Goal: Information Seeking & Learning: Learn about a topic

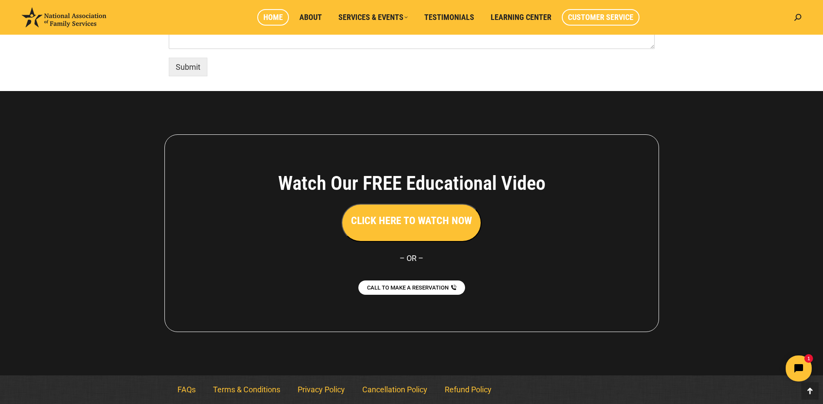
click at [269, 17] on span "Home" at bounding box center [273, 18] width 20 height 10
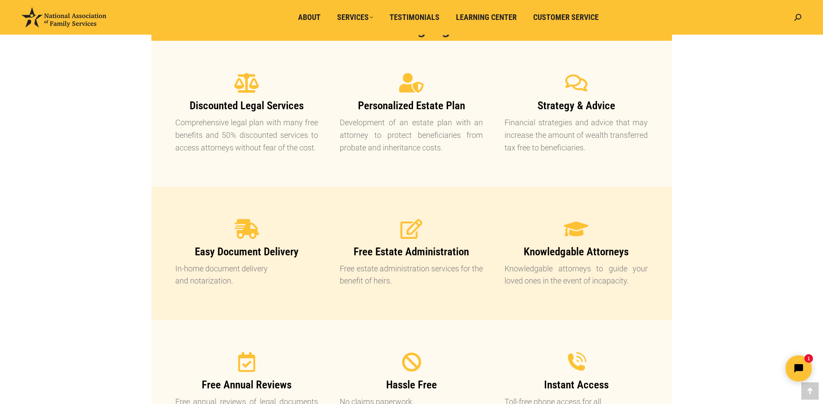
scroll to position [703, 0]
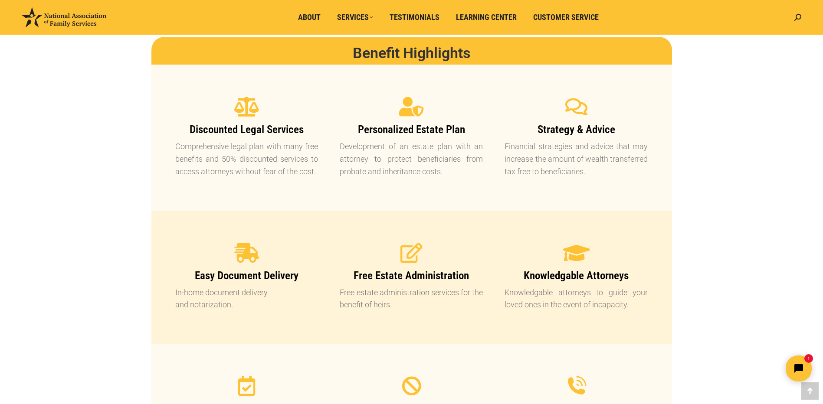
click at [575, 252] on icon at bounding box center [577, 253] width 22 height 22
click at [574, 252] on icon at bounding box center [577, 253] width 22 height 22
click at [612, 303] on p "Knowledgable attorneys to guide your loved ones in the event of incapacity." at bounding box center [576, 299] width 143 height 25
click at [518, 296] on p "Knowledgable attorneys to guide your loved ones in the event of incapacity." at bounding box center [576, 299] width 143 height 25
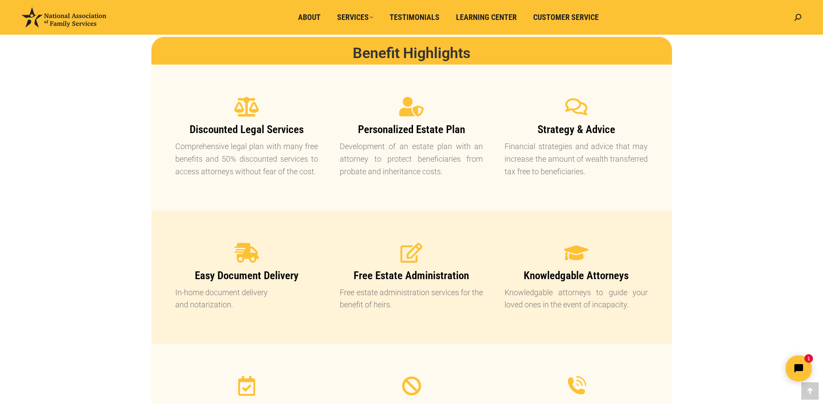
click at [522, 297] on p "Knowledgable attorneys to guide your loved ones in the event of incapacity." at bounding box center [576, 299] width 143 height 25
drag, startPoint x: 522, startPoint y: 297, endPoint x: 568, endPoint y: 310, distance: 47.3
click at [568, 310] on p "Knowledgable attorneys to guide your loved ones in the event of incapacity." at bounding box center [576, 299] width 143 height 25
drag, startPoint x: 568, startPoint y: 310, endPoint x: 548, endPoint y: 270, distance: 44.2
click at [548, 270] on span "Knowledgable Attorneys" at bounding box center [576, 275] width 105 height 13
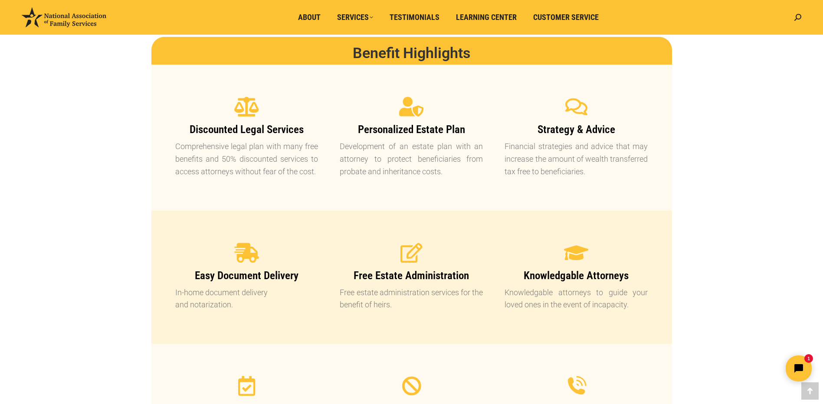
drag, startPoint x: 582, startPoint y: 246, endPoint x: 591, endPoint y: 252, distance: 10.5
click at [583, 246] on icon at bounding box center [577, 253] width 20 height 20
click at [591, 252] on div at bounding box center [576, 253] width 143 height 20
click at [575, 252] on icon at bounding box center [577, 253] width 22 height 22
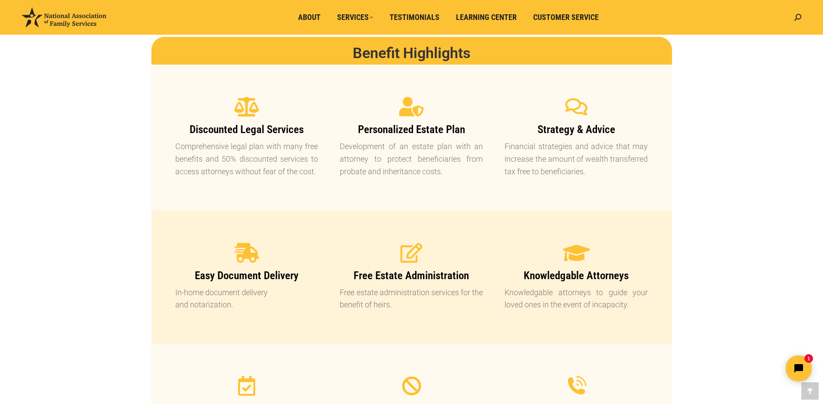
click at [576, 253] on icon at bounding box center [577, 253] width 22 height 22
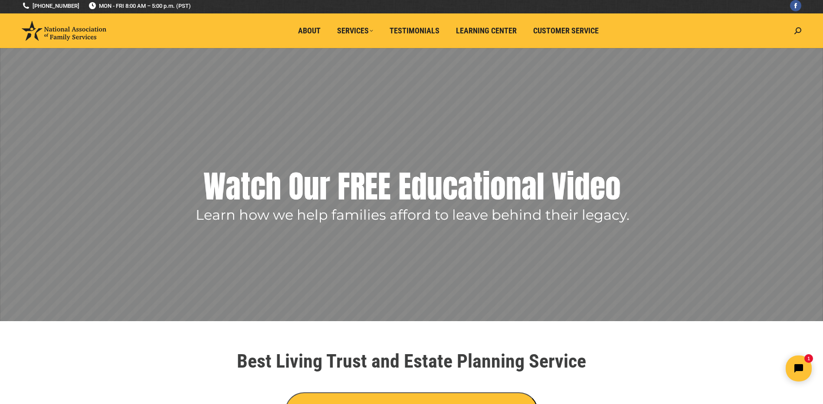
scroll to position [0, 0]
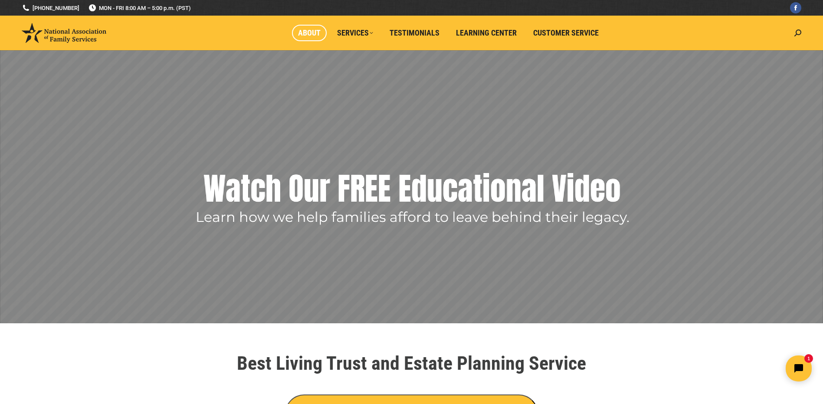
click at [308, 29] on span "About" at bounding box center [309, 33] width 23 height 10
click at [308, 32] on span "About" at bounding box center [309, 33] width 23 height 10
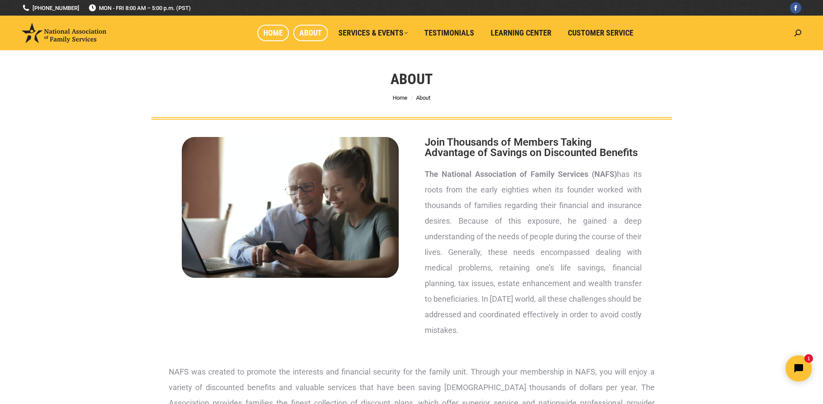
click at [273, 32] on span "Home" at bounding box center [273, 33] width 20 height 10
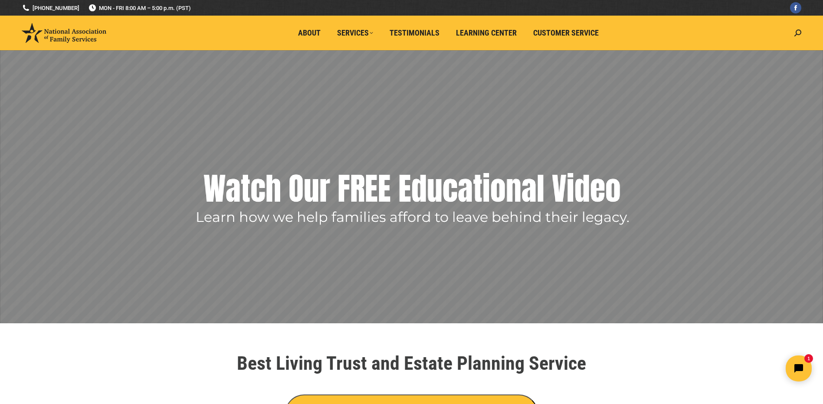
drag, startPoint x: 827, startPoint y: 275, endPoint x: 637, endPoint y: 339, distance: 200.2
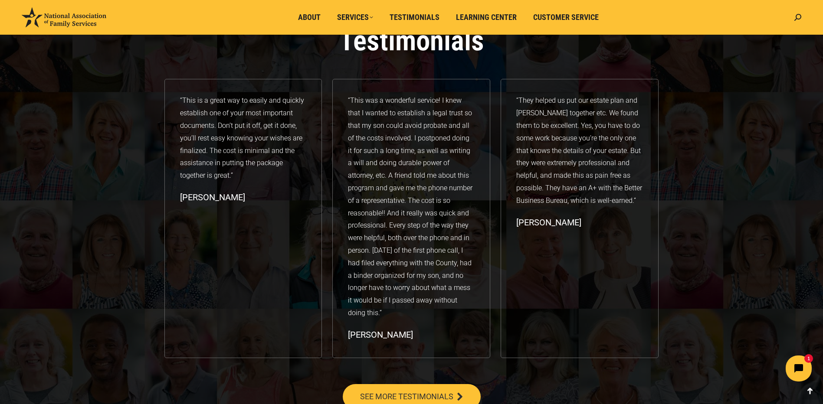
scroll to position [1311, 0]
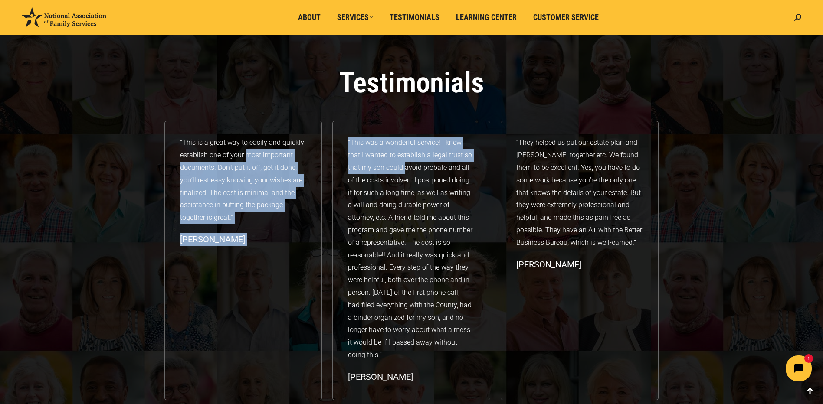
drag, startPoint x: 247, startPoint y: 153, endPoint x: 391, endPoint y: 172, distance: 145.8
click at [391, 172] on div "“This is a great way to easily and quickly establish one of your most important…" at bounding box center [411, 260] width 495 height 279
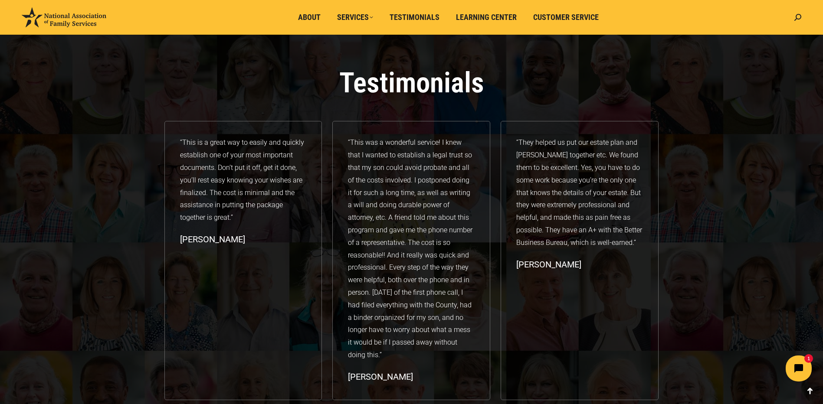
drag, startPoint x: 391, startPoint y: 172, endPoint x: 416, endPoint y: 175, distance: 24.4
click at [415, 174] on div "“This was a wonderful service! I knew that I wanted to establish a legal trust …" at bounding box center [411, 249] width 127 height 225
click at [417, 187] on div "“This was a wonderful service! I knew that I wanted to establish a legal trust …" at bounding box center [411, 249] width 127 height 225
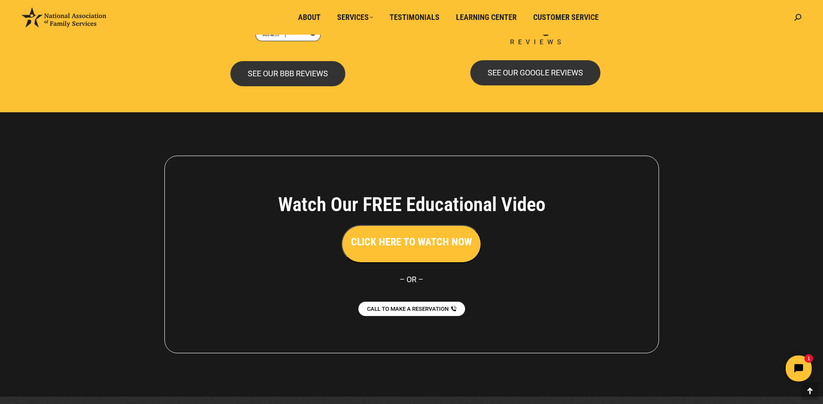
scroll to position [1875, 0]
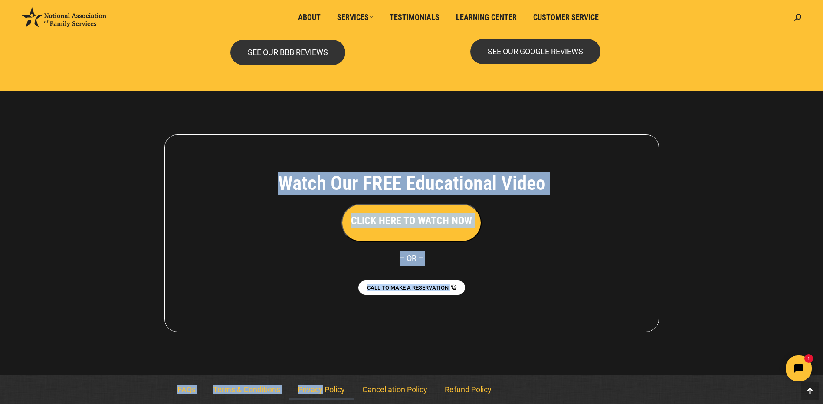
drag, startPoint x: 325, startPoint y: 375, endPoint x: 324, endPoint y: 387, distance: 11.8
click at [323, 386] on footer "Watch Our FREE Educational Video CLICK HERE TO WATCH NOW – OR – CALL TO MAKE A …" at bounding box center [411, 247] width 823 height 313
drag, startPoint x: 324, startPoint y: 387, endPoint x: 388, endPoint y: 390, distance: 64.3
click at [388, 388] on link "Cancellation Policy" at bounding box center [395, 390] width 82 height 20
click at [395, 394] on link "Cancellation Policy" at bounding box center [395, 390] width 82 height 20
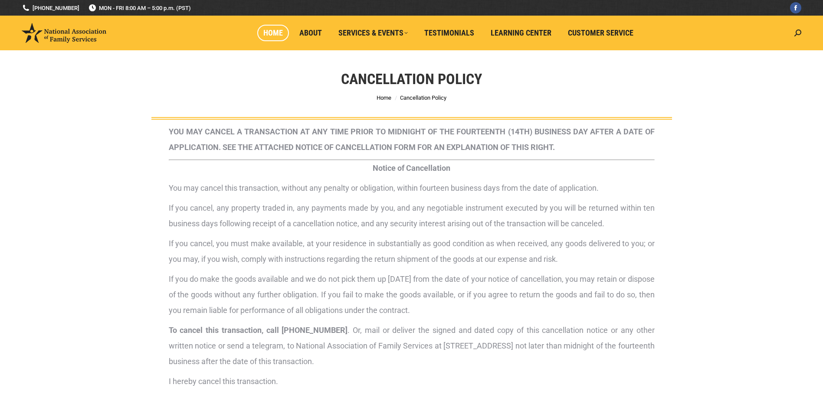
click at [260, 33] on link "Home" at bounding box center [273, 33] width 32 height 16
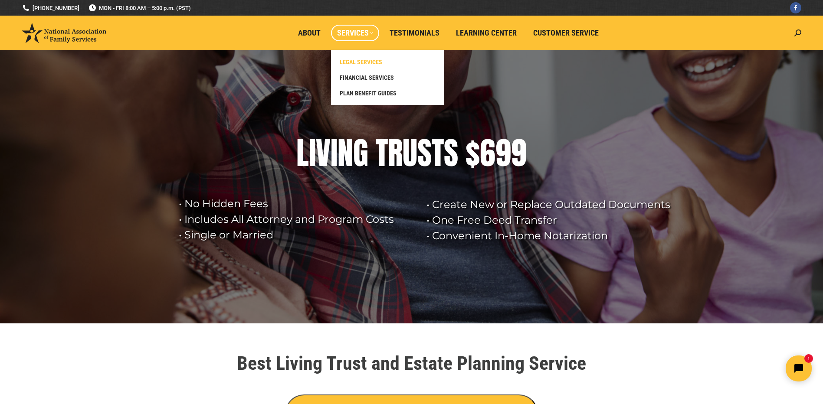
click at [367, 63] on span "LEGAL SERVICES" at bounding box center [361, 62] width 43 height 8
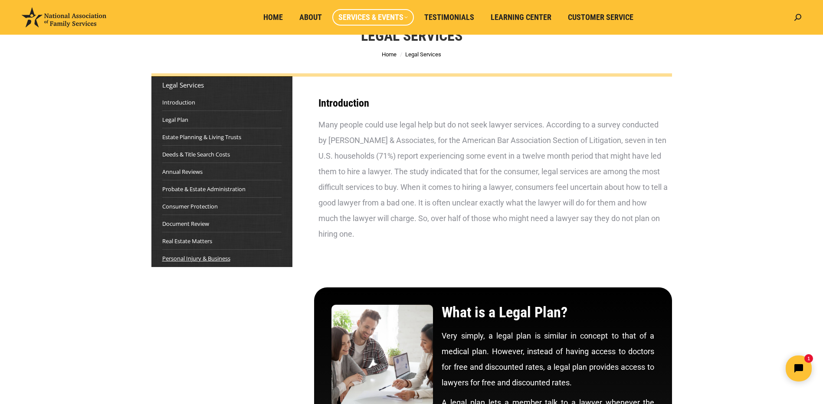
click at [220, 257] on link "Personal Injury & Business" at bounding box center [196, 258] width 68 height 9
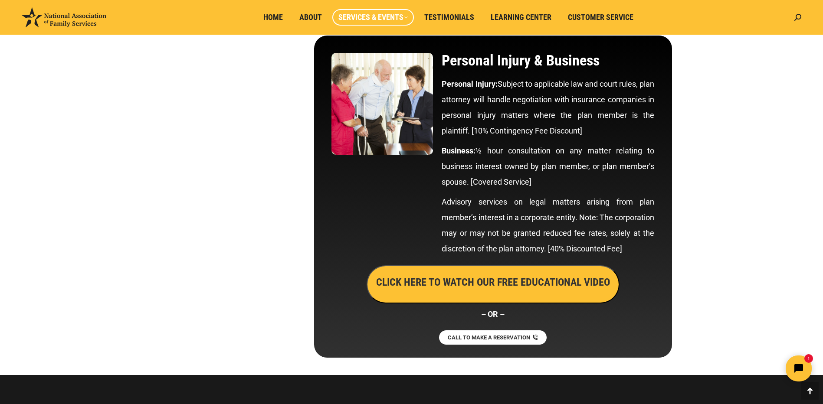
scroll to position [4447, 0]
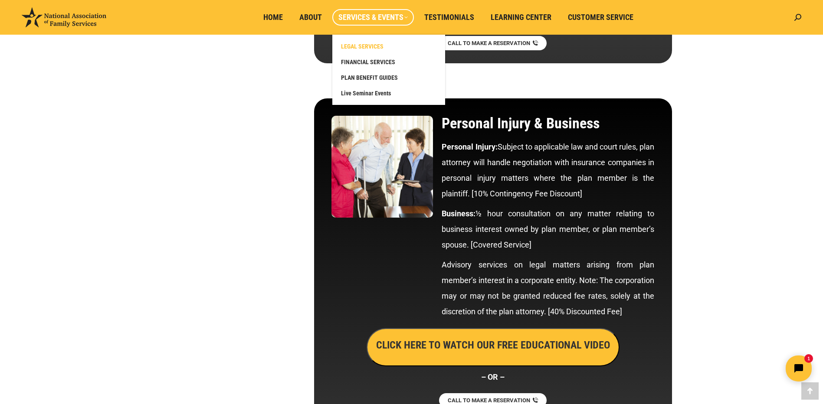
click at [370, 41] on link "LEGAL SERVICES" at bounding box center [389, 47] width 104 height 16
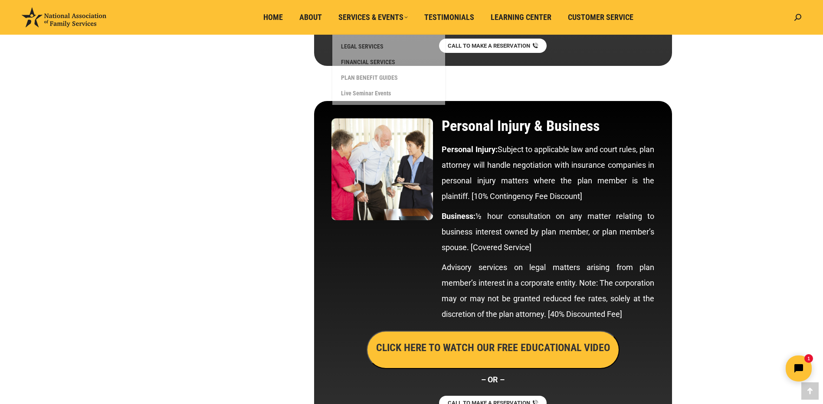
scroll to position [4384, 0]
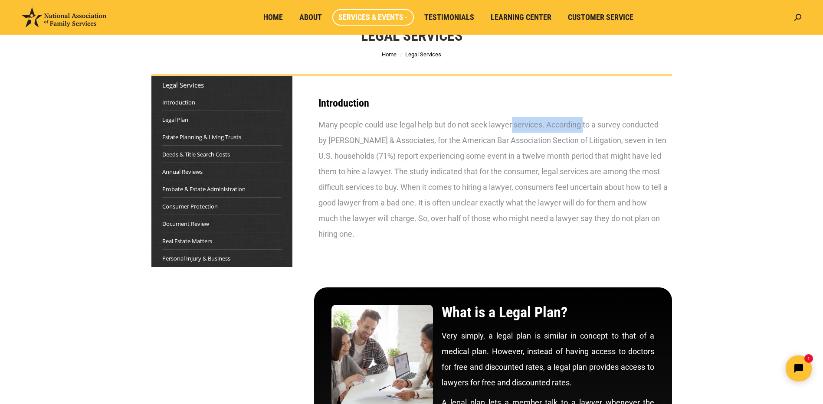
drag, startPoint x: 513, startPoint y: 126, endPoint x: 585, endPoint y: 125, distance: 72.0
click at [585, 125] on div "Many people could use legal help but do not seek lawyer services. According to …" at bounding box center [493, 179] width 349 height 125
drag, startPoint x: 584, startPoint y: 125, endPoint x: 581, endPoint y: 130, distance: 5.1
click at [581, 130] on div "Many people could use legal help but do not seek lawyer services. According to …" at bounding box center [493, 179] width 349 height 125
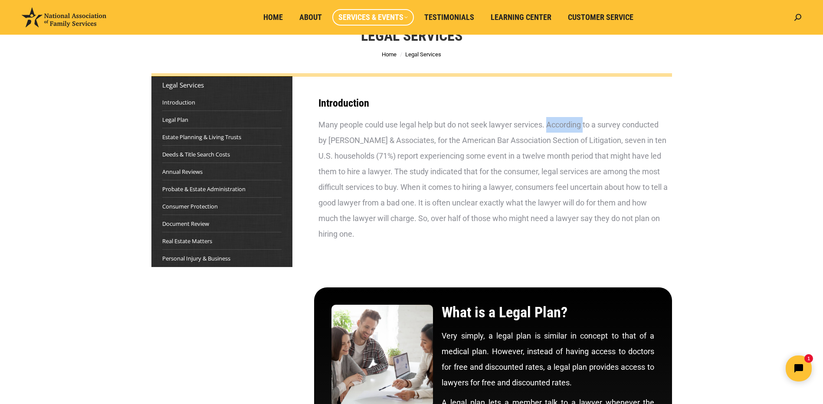
drag, startPoint x: 581, startPoint y: 130, endPoint x: 559, endPoint y: 132, distance: 22.2
click at [560, 131] on div "Many people could use legal help but do not seek lawyer services. According to …" at bounding box center [493, 179] width 349 height 125
click at [552, 136] on div "Many people could use legal help but do not seek lawyer services. According to …" at bounding box center [493, 179] width 349 height 125
drag, startPoint x: 552, startPoint y: 137, endPoint x: 547, endPoint y: 141, distance: 6.8
click at [547, 141] on div "Many people could use legal help but do not seek lawyer services. According to …" at bounding box center [493, 179] width 349 height 125
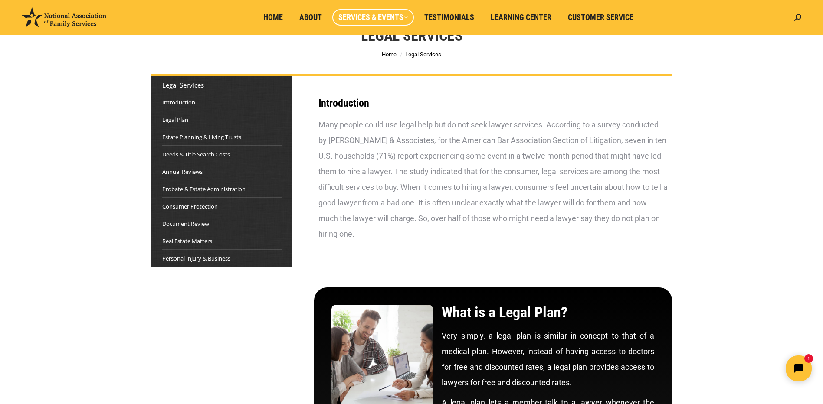
click at [394, 129] on div "Many people could use legal help but do not seek lawyer services. According to …" at bounding box center [493, 179] width 349 height 125
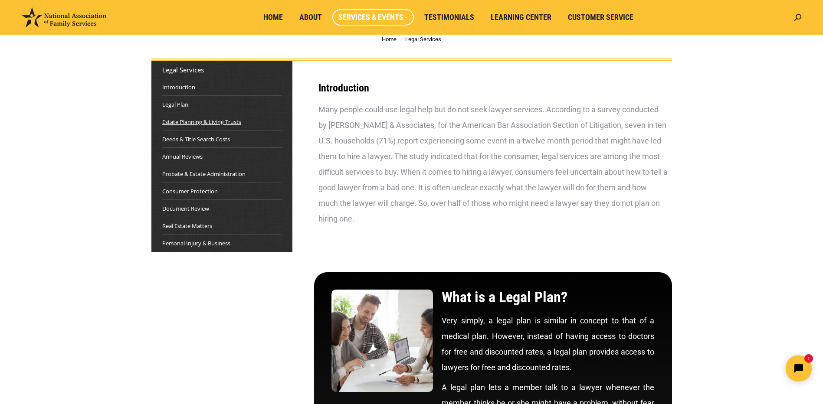
scroll to position [43, 0]
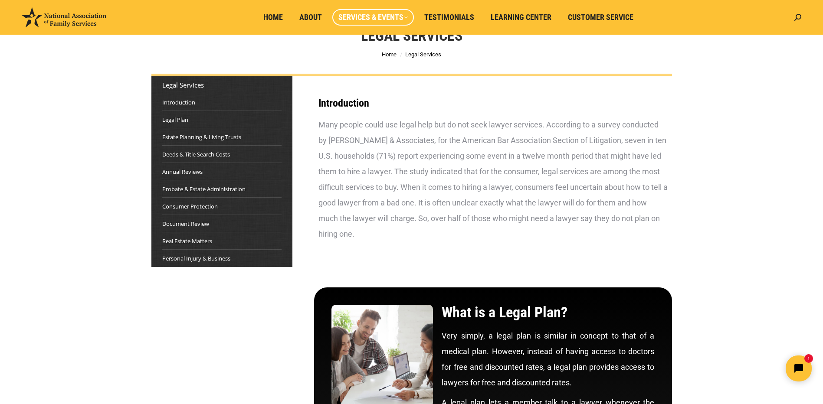
click at [201, 104] on li "Introduction" at bounding box center [221, 102] width 119 height 9
click at [187, 103] on link "Introduction" at bounding box center [178, 102] width 33 height 9
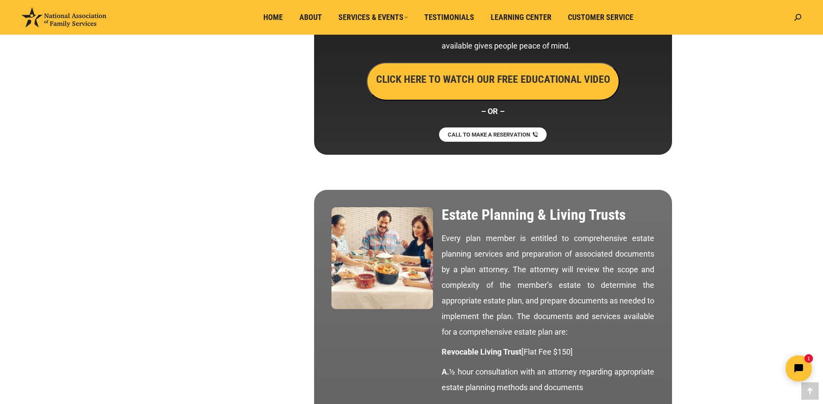
scroll to position [710, 0]
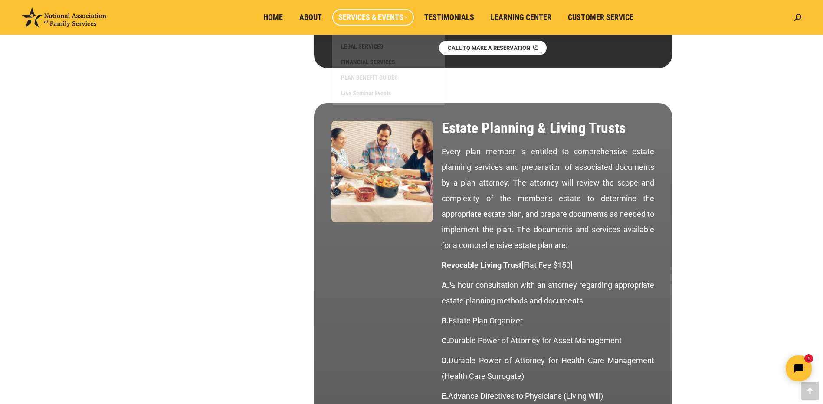
click at [357, 17] on span "Services & Events" at bounding box center [372, 18] width 69 height 10
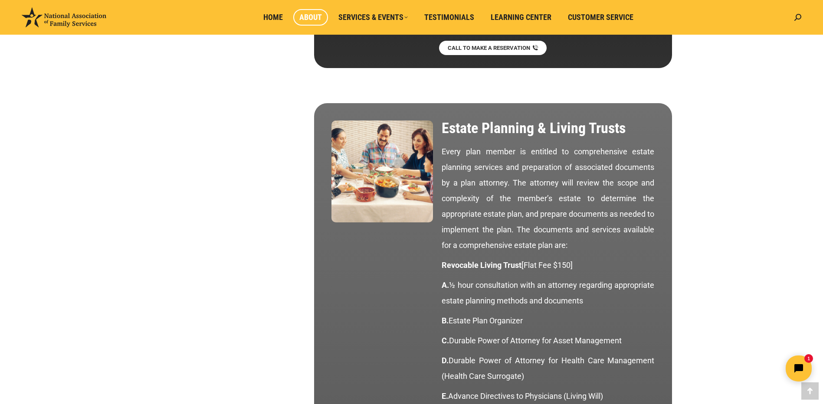
click at [310, 20] on span "About" at bounding box center [310, 18] width 23 height 10
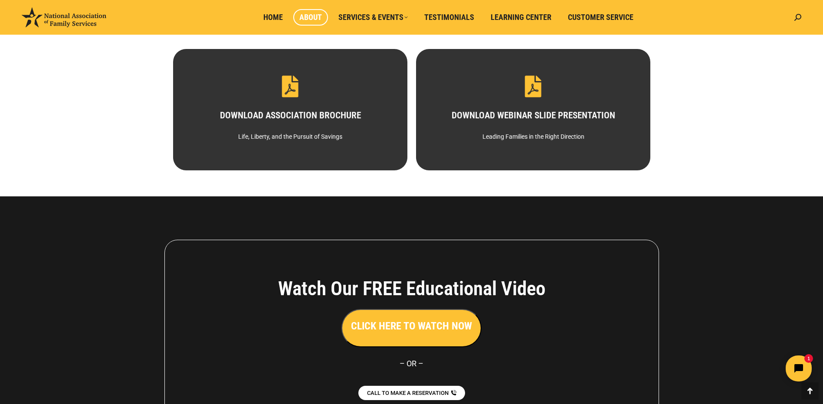
scroll to position [457, 0]
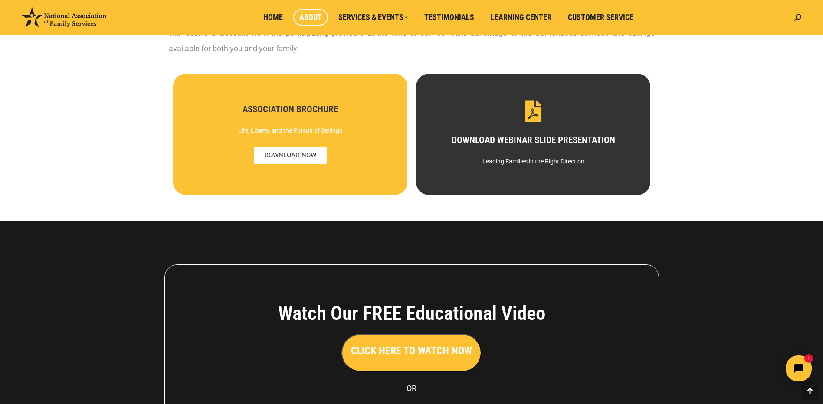
click at [293, 128] on div "ASSOCIATION BROCHURE Life, Liberty, and the Pursuit of Savings DOWNLOAD NOW" at bounding box center [290, 134] width 204 height 59
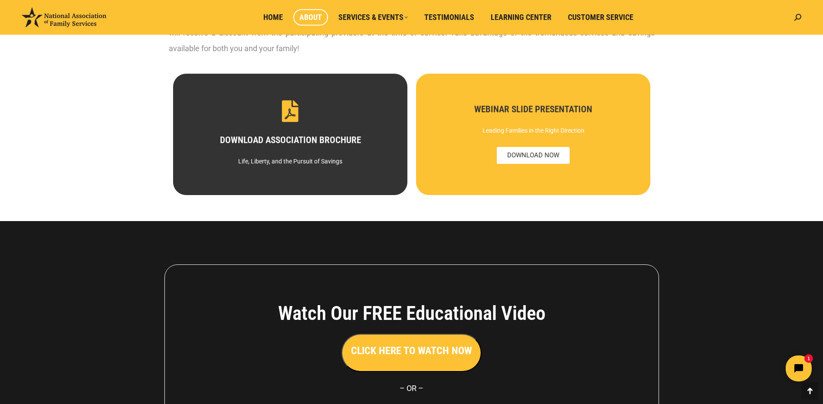
click at [549, 119] on div "DOWNLOAD WEBINAR SLIDE PRESENTATION Leading Families in the Right Direction WEB…" at bounding box center [533, 135] width 234 height 122
click at [502, 118] on div "WEBINAR SLIDE PRESENTATION Leading Families in the Right Direction DOWNLOAD NOW" at bounding box center [533, 134] width 204 height 59
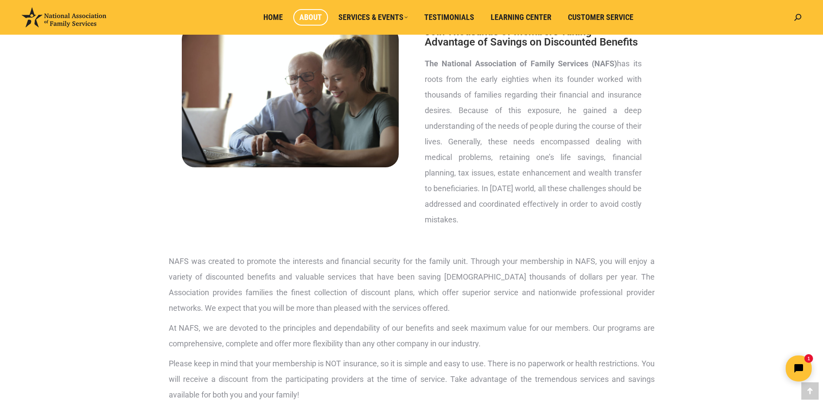
scroll to position [110, 0]
click at [223, 218] on div at bounding box center [290, 130] width 243 height 232
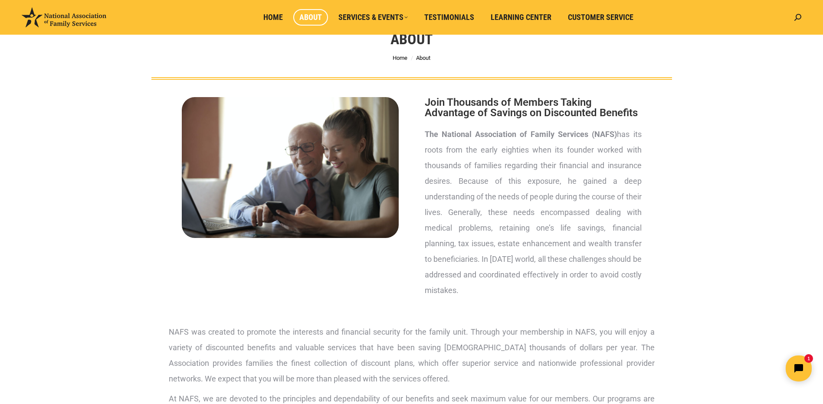
scroll to position [0, 0]
